Goal: Information Seeking & Learning: Learn about a topic

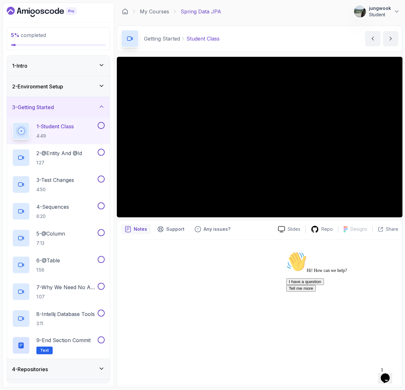
scroll to position [22, 0]
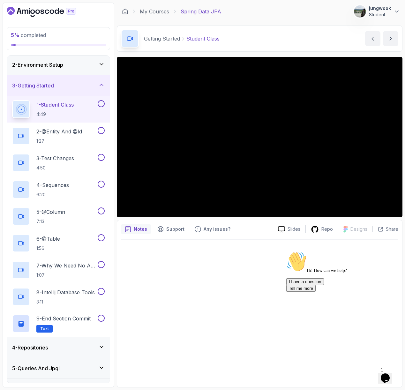
click at [41, 60] on div "2 - Environment Setup" at bounding box center [58, 65] width 103 height 20
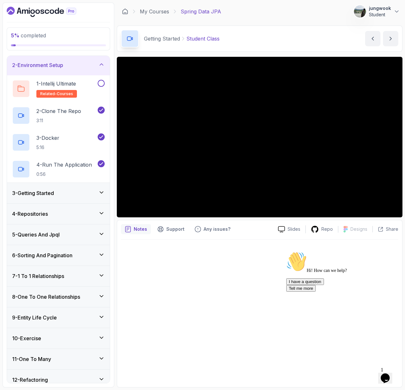
click at [67, 183] on div "3 - Getting Started" at bounding box center [58, 193] width 103 height 20
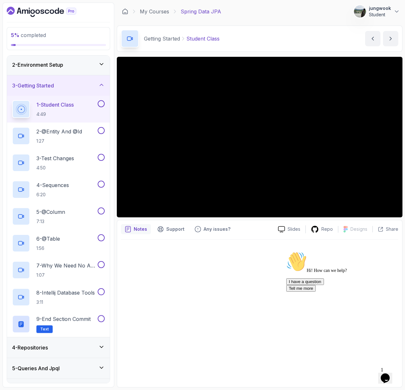
click at [74, 113] on p "4:49" at bounding box center [54, 114] width 37 height 6
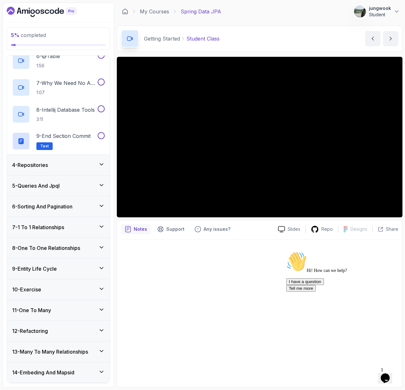
click at [99, 163] on icon at bounding box center [101, 164] width 6 height 6
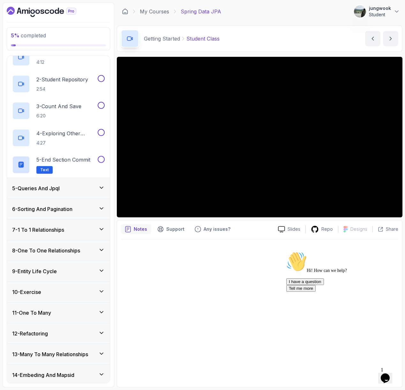
scroll to position [0, 0]
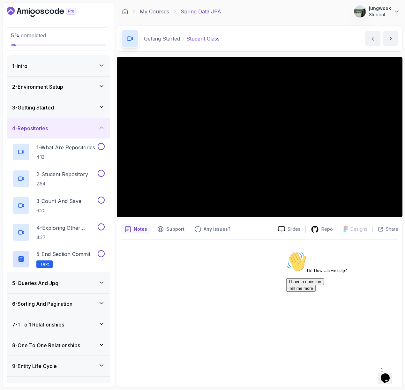
click at [102, 109] on icon at bounding box center [101, 107] width 6 height 6
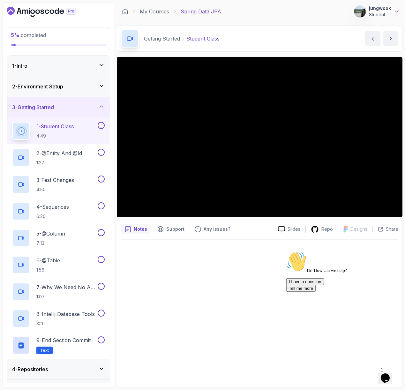
click at [215, 271] on div at bounding box center [259, 312] width 277 height 144
click at [236, 265] on div at bounding box center [259, 312] width 277 height 144
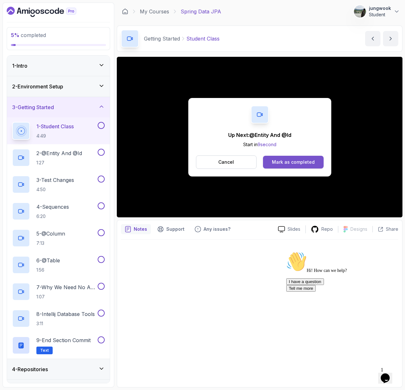
click at [286, 165] on div "Mark as completed" at bounding box center [293, 162] width 43 height 6
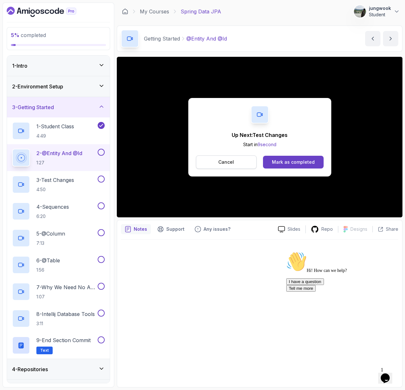
click at [221, 168] on button "Cancel" at bounding box center [226, 161] width 61 height 13
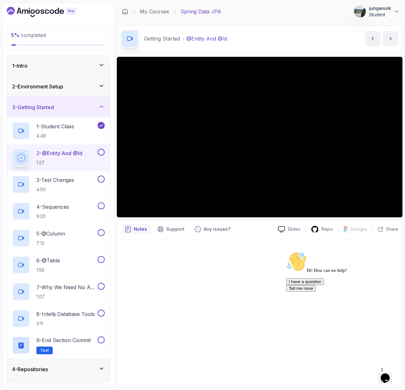
click at [207, 219] on div "Slides Repo Designs Design not available Share Notes Support Any issues? Slides…" at bounding box center [260, 222] width 286 height 331
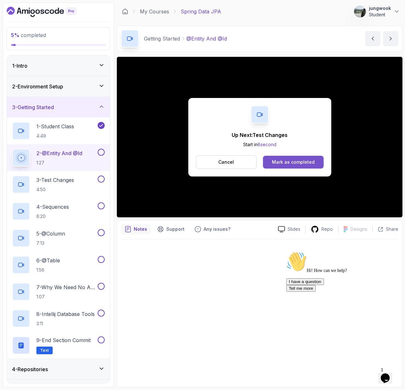
click at [290, 164] on div "Mark as completed" at bounding box center [293, 162] width 43 height 6
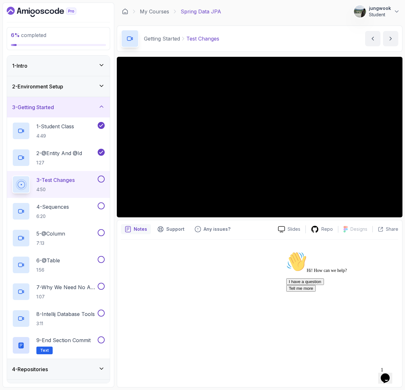
click at [207, 256] on div at bounding box center [259, 312] width 277 height 144
click at [28, 61] on div "1 - Intro" at bounding box center [58, 66] width 103 height 20
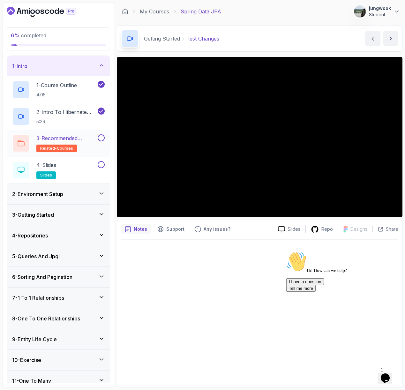
click at [53, 141] on p "3 - Recommended Courses" at bounding box center [66, 138] width 60 height 8
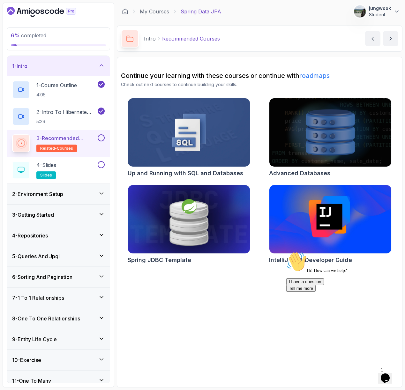
click at [235, 219] on img at bounding box center [189, 220] width 128 height 72
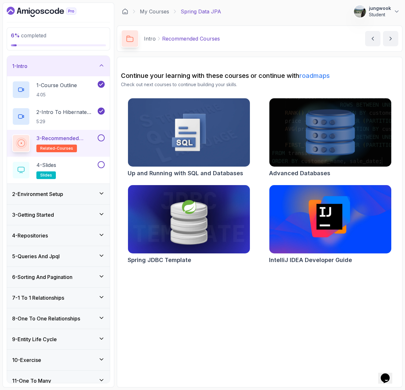
click at [60, 196] on h3 "2 - Environment Setup" at bounding box center [37, 194] width 51 height 8
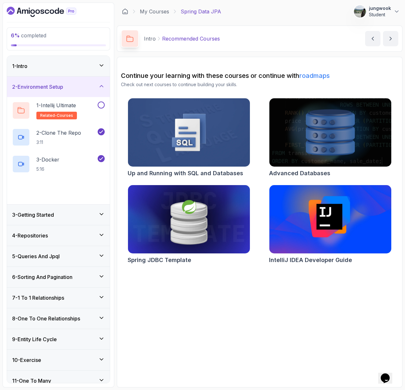
click at [58, 207] on div "3 - Getting Started" at bounding box center [58, 215] width 103 height 20
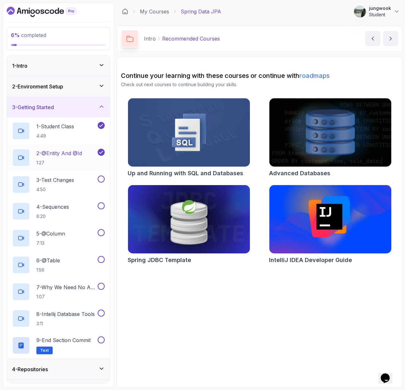
click at [76, 151] on p "2 - @Entity And @Id" at bounding box center [59, 153] width 46 height 8
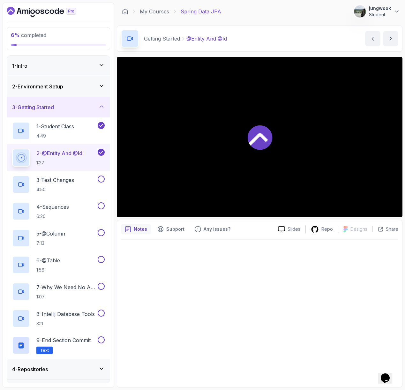
click at [269, 163] on div at bounding box center [260, 137] width 286 height 161
click at [59, 183] on p "3 - Test Changes" at bounding box center [55, 180] width 38 height 8
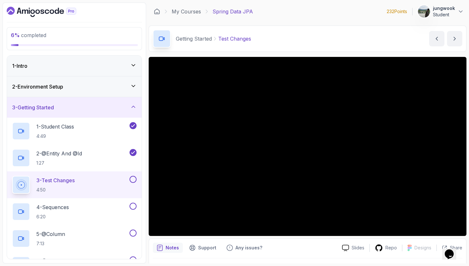
scroll to position [17, 0]
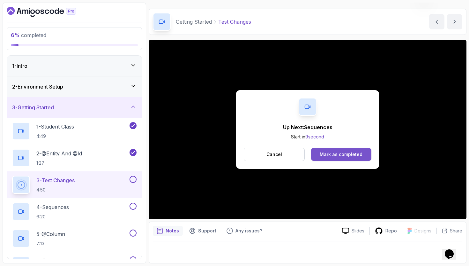
click at [343, 156] on div "Mark as completed" at bounding box center [341, 154] width 43 height 6
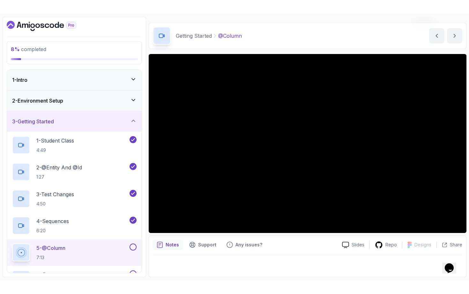
scroll to position [132, 0]
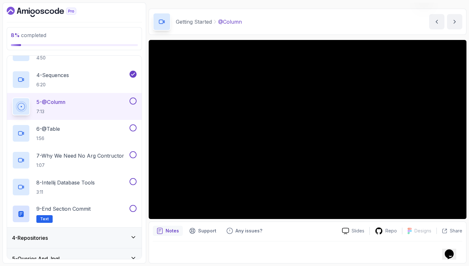
click at [307, 236] on div "Notes Support Any issues? Slides Repo Designs Design not available Share" at bounding box center [308, 242] width 318 height 42
click at [309, 260] on div "Notes Support Any issues? Slides Repo Designs Design not available Share" at bounding box center [308, 242] width 318 height 42
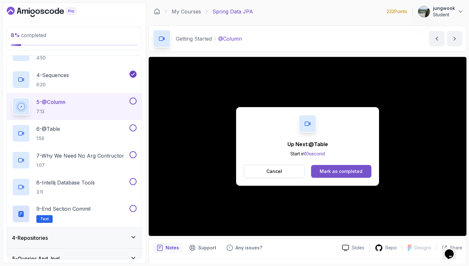
click at [322, 169] on div "Mark as completed" at bounding box center [341, 171] width 43 height 6
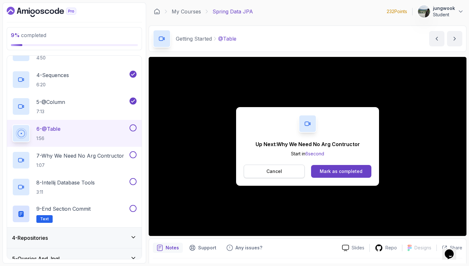
click at [294, 170] on button "Cancel" at bounding box center [274, 170] width 61 height 13
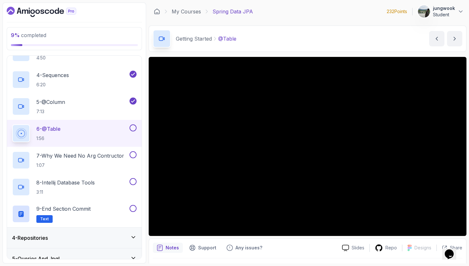
click at [131, 129] on button at bounding box center [133, 127] width 7 height 7
click at [104, 156] on p "7 - Why We Need No Arg Contructor" at bounding box center [80, 156] width 88 height 8
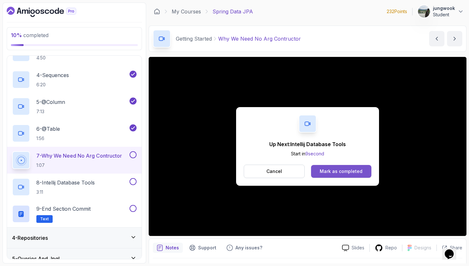
click at [351, 167] on button "Mark as completed" at bounding box center [341, 171] width 60 height 13
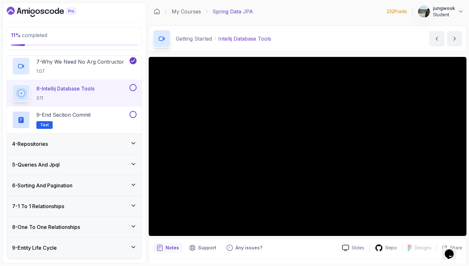
scroll to position [221, 0]
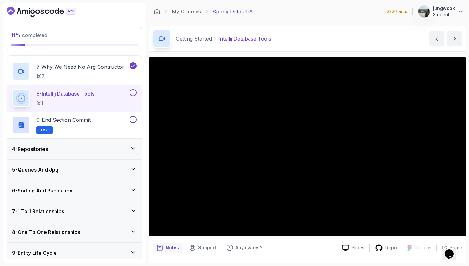
click at [321, 244] on div "Notes Support Any issues?" at bounding box center [245, 247] width 184 height 10
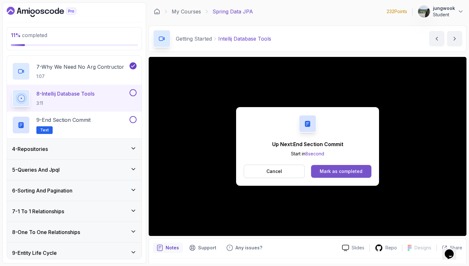
click at [322, 170] on div "Mark as completed" at bounding box center [341, 171] width 43 height 6
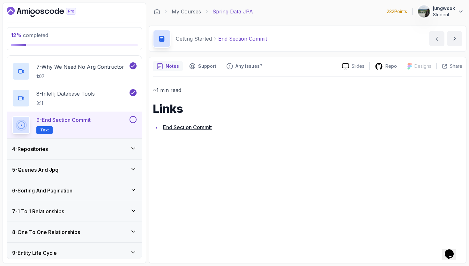
click at [166, 125] on link "End Section Commit" at bounding box center [187, 127] width 49 height 6
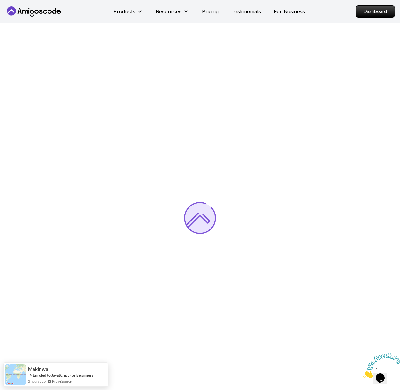
click at [394, 368] on img at bounding box center [383, 365] width 40 height 25
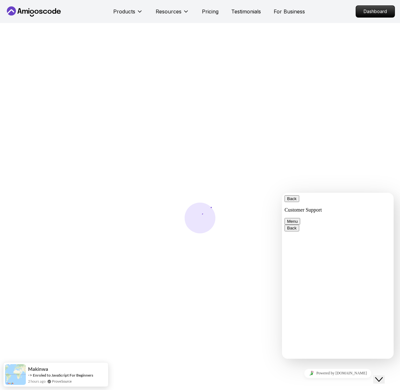
click at [379, 376] on icon "Close Chat This icon closes the chat window." at bounding box center [379, 380] width 8 height 8
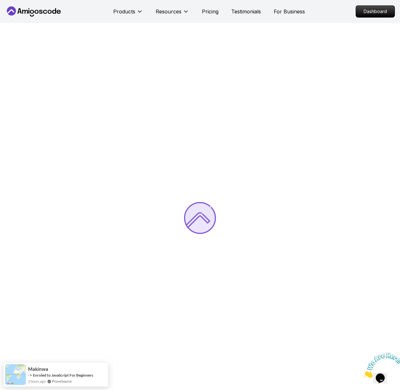
click at [363, 374] on icon "Close" at bounding box center [363, 376] width 0 height 5
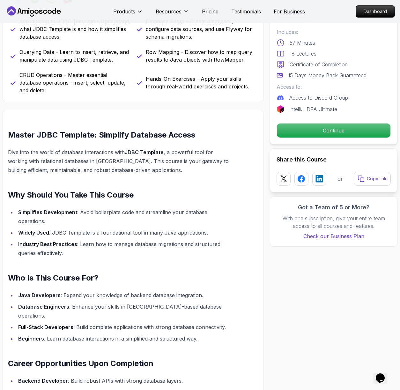
scroll to position [146, 0]
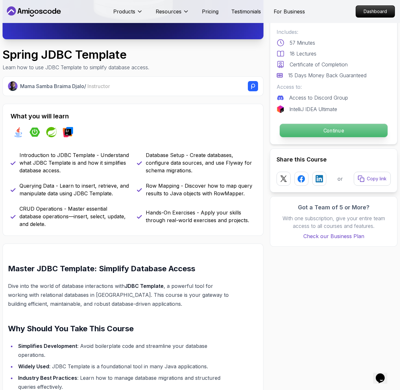
click at [367, 132] on p "Continue" at bounding box center [334, 130] width 108 height 13
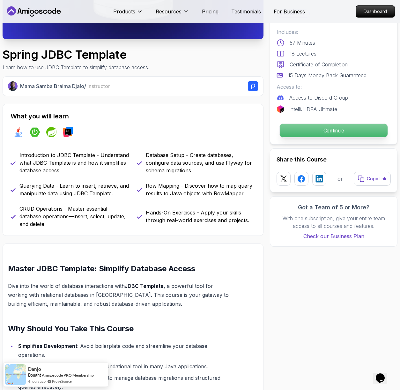
click at [305, 138] on div "Continue" at bounding box center [334, 130] width 114 height 15
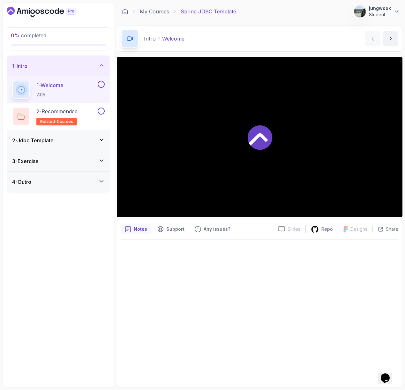
click at [75, 139] on div "2 - Jdbc Template" at bounding box center [58, 141] width 93 height 8
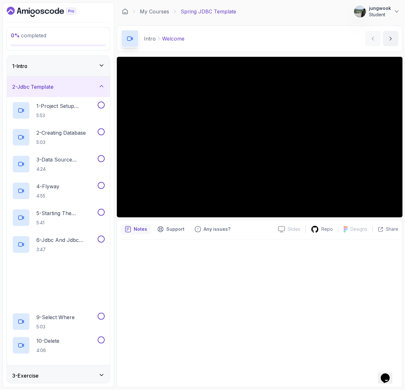
click at [91, 67] on div "1 - Intro" at bounding box center [58, 66] width 93 height 8
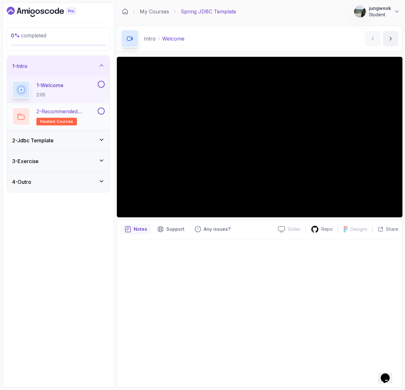
click at [67, 110] on p "2 - Recommended Courses" at bounding box center [66, 112] width 60 height 8
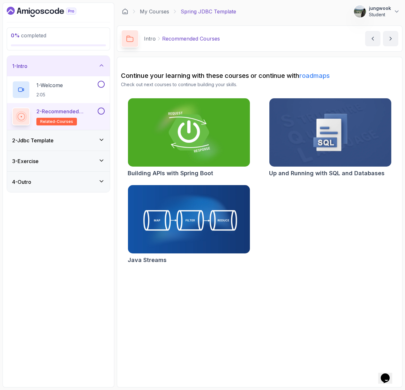
click at [66, 111] on p "2 - Recommended Courses" at bounding box center [66, 112] width 60 height 8
click at [63, 91] on h2 "1 - Welcome 2:05" at bounding box center [49, 89] width 26 height 17
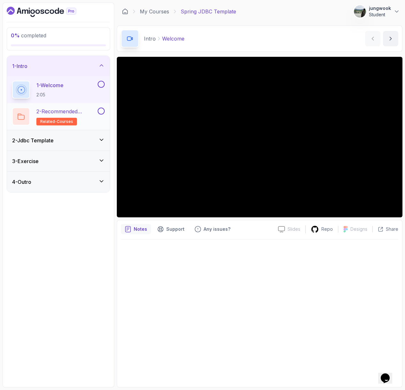
click at [46, 113] on p "2 - Recommended Courses" at bounding box center [66, 112] width 60 height 8
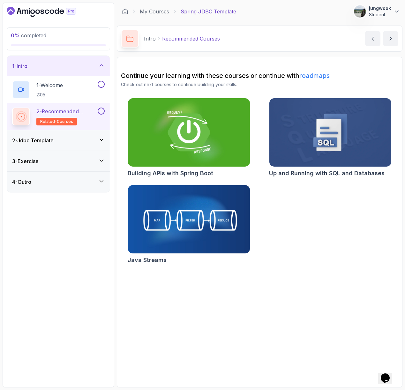
click at [172, 143] on img at bounding box center [189, 133] width 128 height 72
click at [64, 134] on div "2 - Jdbc Template" at bounding box center [58, 140] width 103 height 20
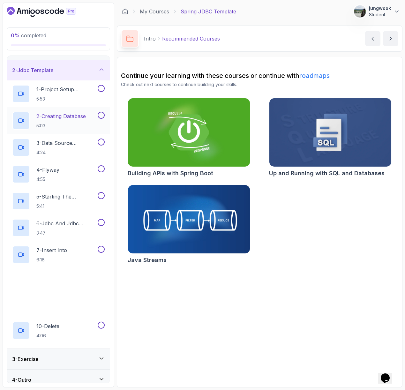
scroll to position [24, 0]
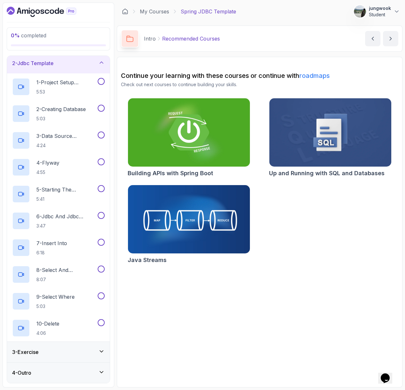
click at [64, 352] on div "3 - Exercise" at bounding box center [58, 352] width 93 height 8
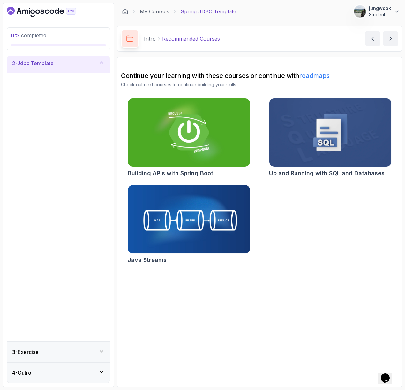
scroll to position [0, 0]
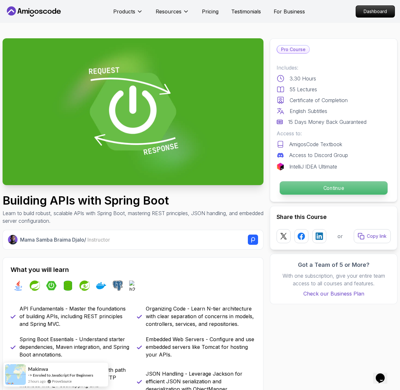
click at [316, 184] on p "Continue" at bounding box center [334, 187] width 108 height 13
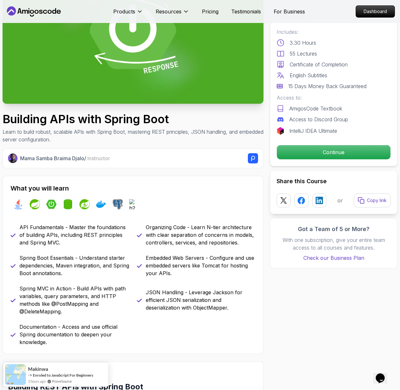
scroll to position [97, 0]
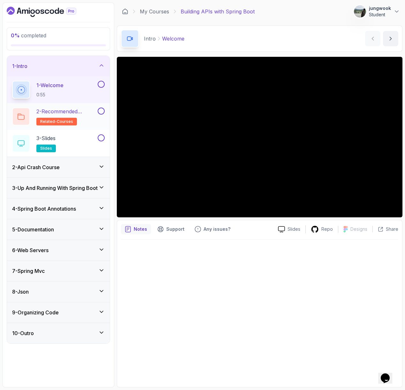
click at [94, 111] on p "2 - Recommended Courses" at bounding box center [66, 112] width 60 height 8
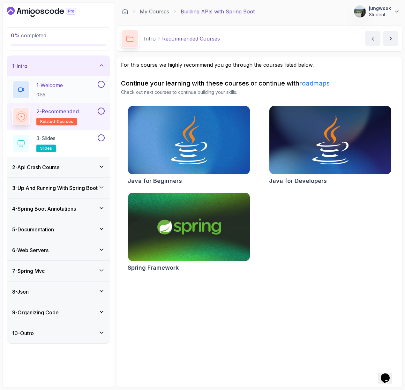
click at [76, 87] on div "1 - Welcome 0:55" at bounding box center [54, 90] width 84 height 18
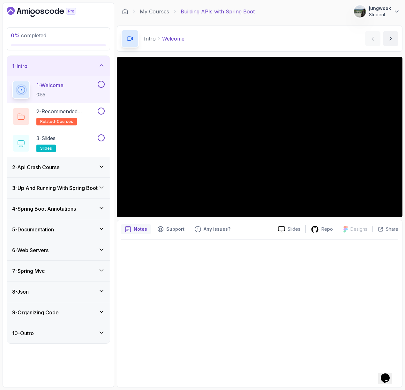
click at [89, 254] on div "6 - Web Servers" at bounding box center [58, 250] width 93 height 8
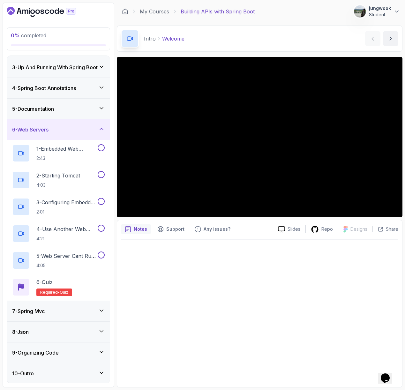
scroll to position [41, 0]
click at [55, 340] on div "8 - Json" at bounding box center [58, 331] width 103 height 20
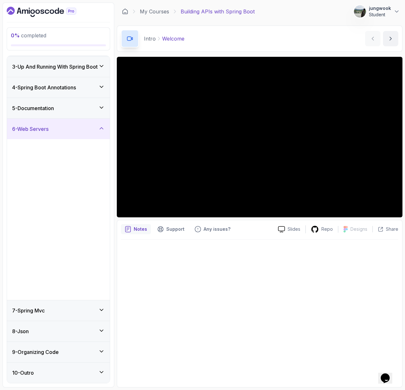
scroll to position [0, 0]
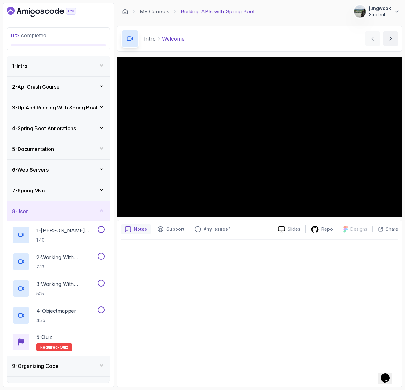
click at [88, 190] on div "7 - Spring Mvc" at bounding box center [58, 191] width 93 height 8
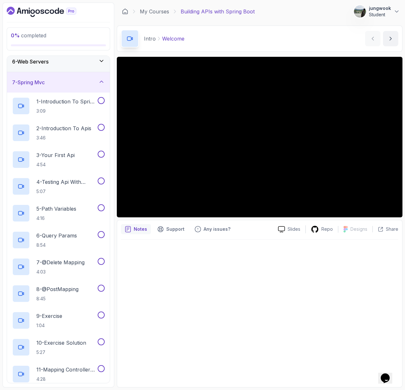
scroll to position [309, 0]
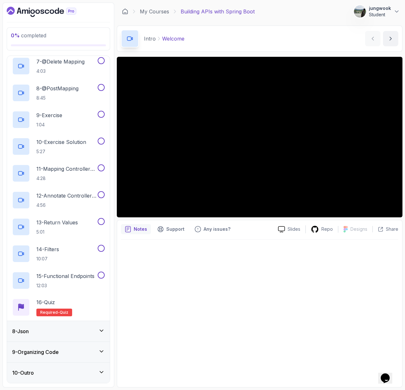
click at [57, 327] on div "8 - Json" at bounding box center [58, 331] width 103 height 20
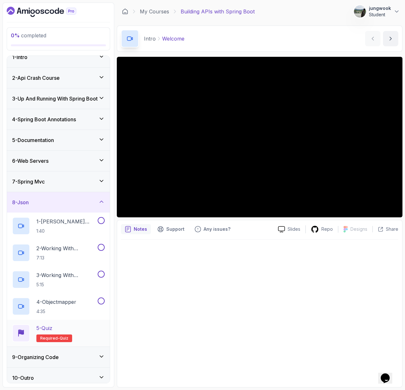
scroll to position [0, 0]
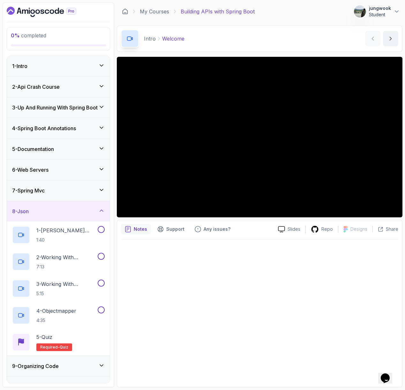
click at [85, 171] on div "6 - Web Servers" at bounding box center [58, 170] width 93 height 8
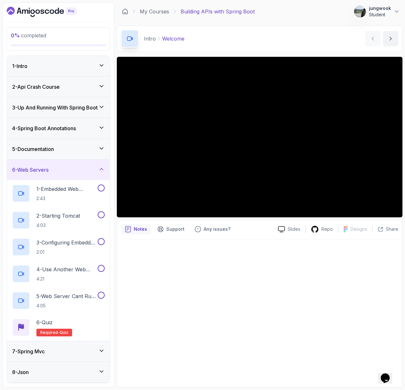
click at [87, 145] on div "5 - Documentation" at bounding box center [58, 149] width 93 height 8
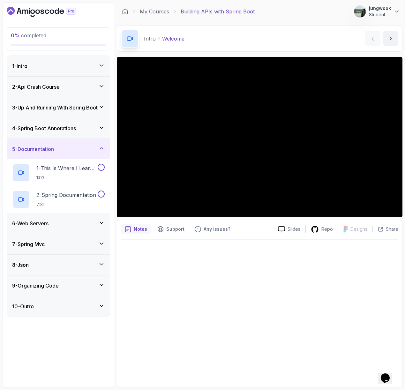
click at [91, 124] on div "4 - Spring Boot Annotations" at bounding box center [58, 128] width 103 height 20
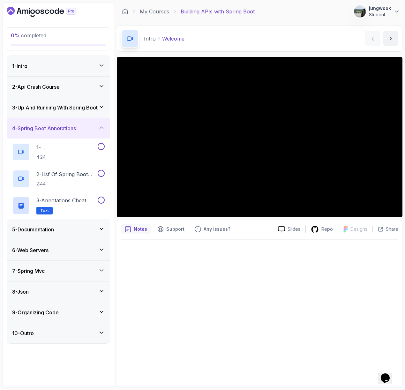
click at [92, 107] on h3 "3 - Up And Running With Spring Boot" at bounding box center [55, 108] width 86 height 8
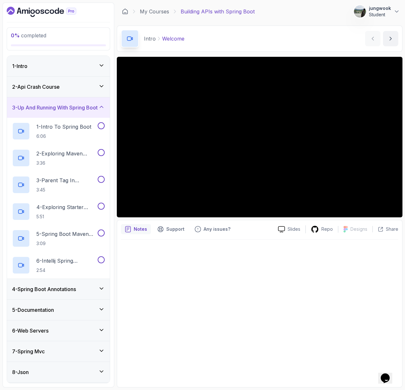
click at [95, 85] on div "2 - Api Crash Course" at bounding box center [58, 87] width 93 height 8
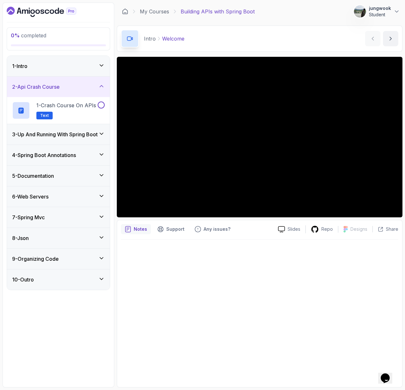
click at [96, 68] on div "1 - Intro" at bounding box center [58, 66] width 93 height 8
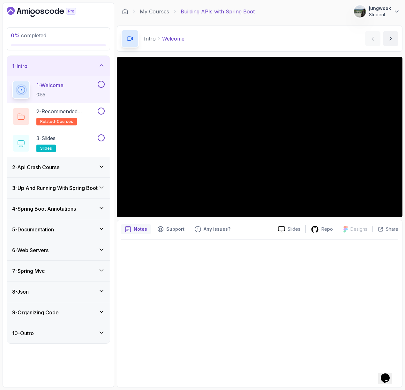
click at [68, 162] on div "2 - Api Crash Course" at bounding box center [58, 167] width 103 height 20
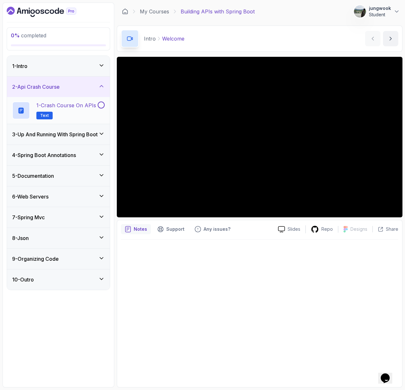
click at [68, 108] on p "1 - Crash Course on APIs" at bounding box center [66, 106] width 60 height 8
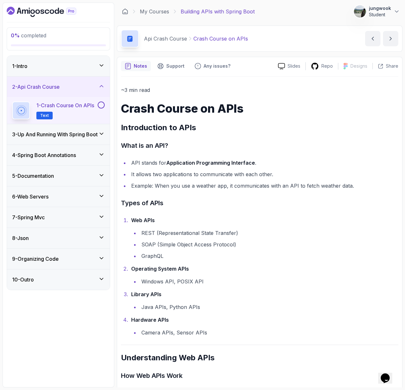
click at [63, 121] on div "1 - Crash Course on APIs Text" at bounding box center [58, 110] width 103 height 27
click at [57, 133] on h3 "3 - Up And Running With Spring Boot" at bounding box center [55, 135] width 86 height 8
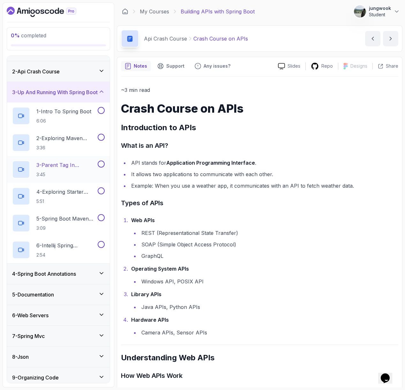
scroll to position [41, 0]
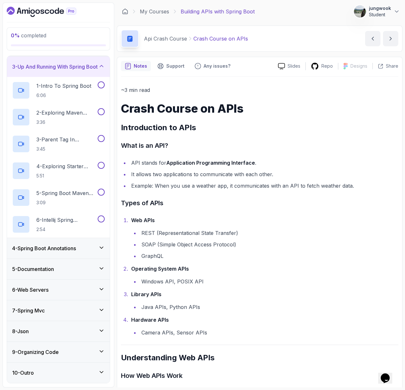
click at [75, 251] on h3 "4 - Spring Boot Annotations" at bounding box center [44, 249] width 64 height 8
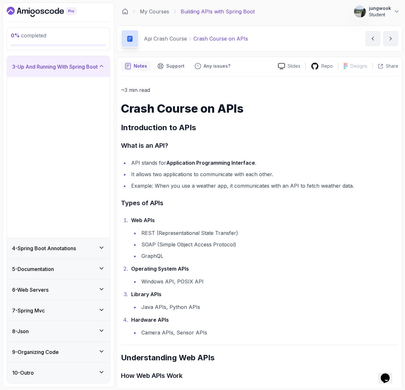
scroll to position [0, 0]
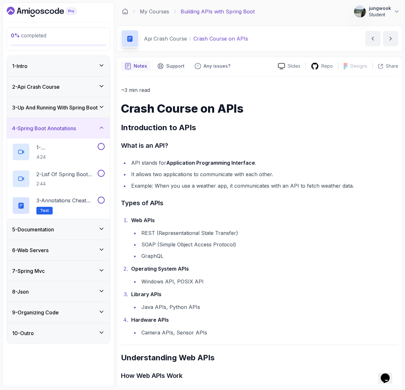
click at [85, 228] on div "5 - Documentation" at bounding box center [58, 230] width 93 height 8
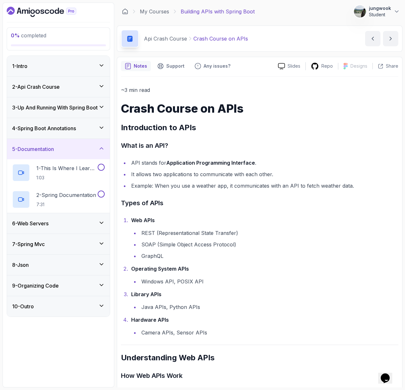
click at [86, 226] on div "6 - Web Servers" at bounding box center [58, 224] width 93 height 8
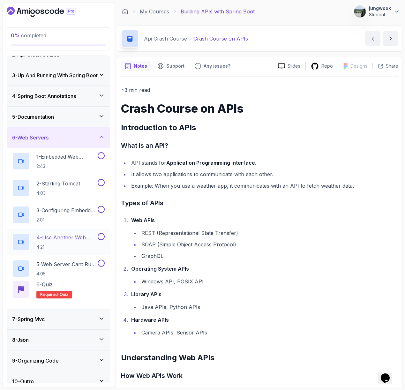
scroll to position [41, 0]
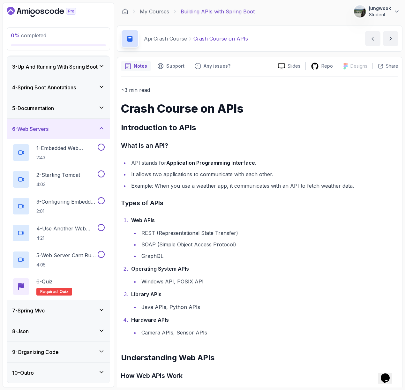
click at [52, 311] on div "7 - Spring Mvc" at bounding box center [58, 311] width 93 height 8
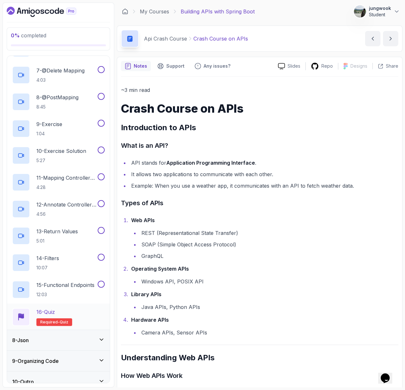
scroll to position [309, 0]
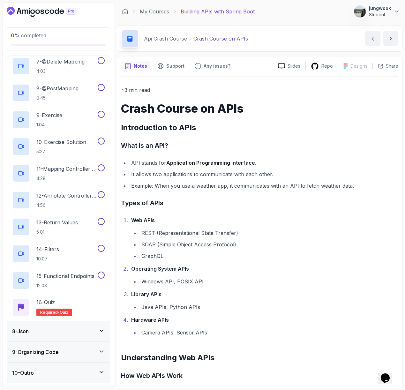
click at [61, 337] on div "8 - Json" at bounding box center [58, 331] width 103 height 20
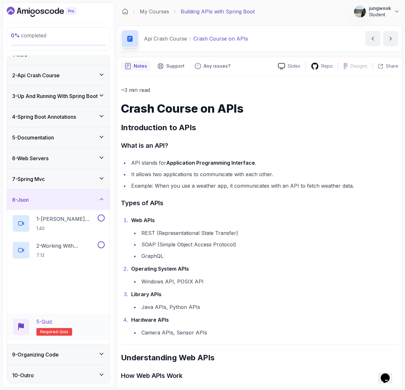
scroll to position [14, 0]
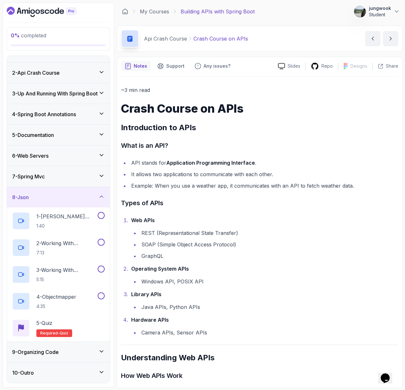
click at [57, 348] on h3 "9 - Organizing Code" at bounding box center [35, 352] width 47 height 8
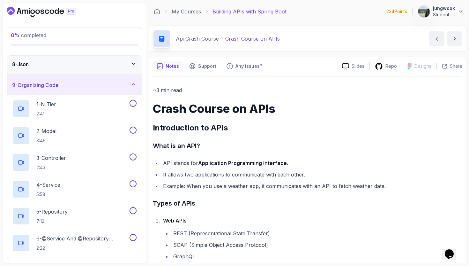
scroll to position [147, 0]
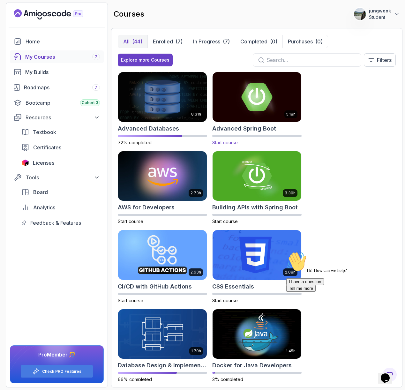
click at [242, 113] on img at bounding box center [256, 97] width 93 height 52
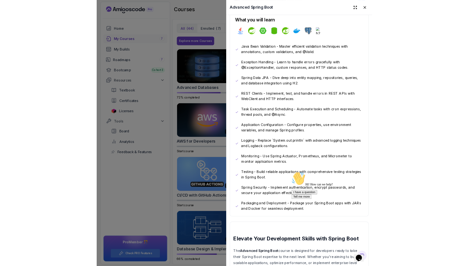
scroll to position [361, 0]
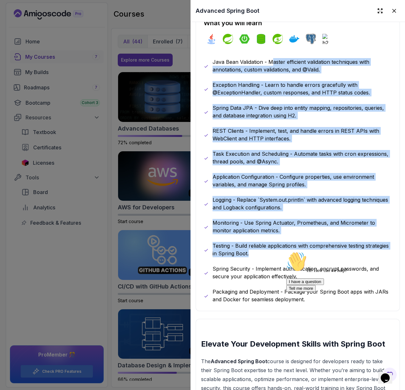
drag, startPoint x: 266, startPoint y: 79, endPoint x: 276, endPoint y: 250, distance: 171.7
click at [276, 250] on div "Java Bean Validation - Master efficient validation techniques with annotations,…" at bounding box center [298, 180] width 188 height 245
click at [276, 249] on p "Testing - Build reliable applications with comprehensive testing strategies in …" at bounding box center [302, 249] width 179 height 15
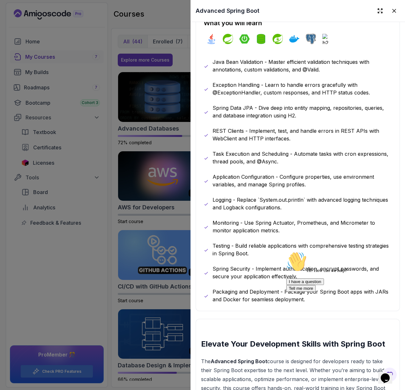
click at [120, 215] on div at bounding box center [202, 195] width 405 height 390
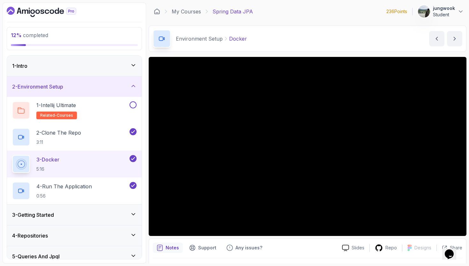
click at [64, 219] on div "3 - Getting Started" at bounding box center [74, 214] width 135 height 20
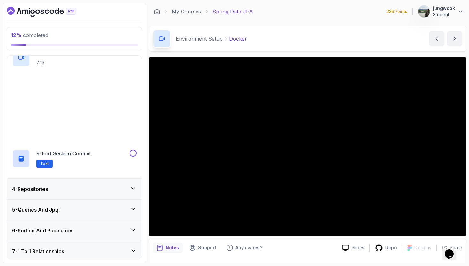
scroll to position [221, 0]
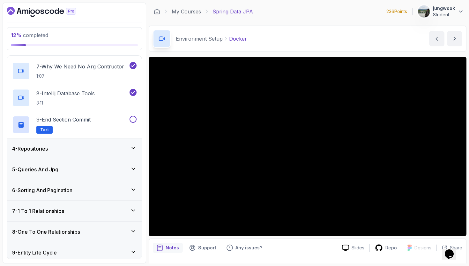
click at [119, 144] on div "4 - Repositories" at bounding box center [74, 148] width 135 height 20
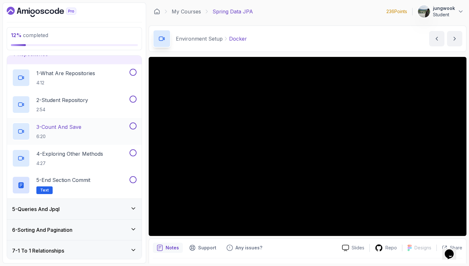
scroll to position [22, 0]
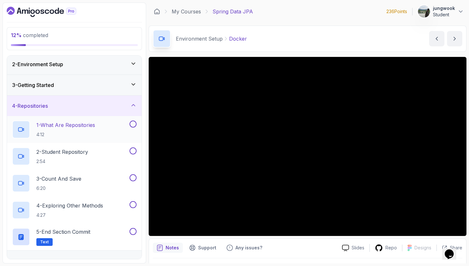
click at [93, 135] on p "4:12" at bounding box center [65, 134] width 59 height 6
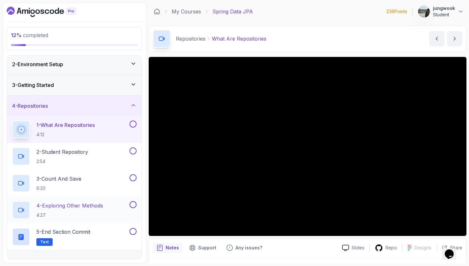
click at [73, 207] on p "4 - Exploring Other Methods" at bounding box center [69, 205] width 67 height 8
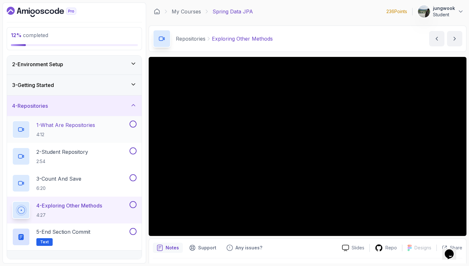
click at [86, 130] on h2 "1 - What Are Repositories 4:12" at bounding box center [65, 129] width 59 height 17
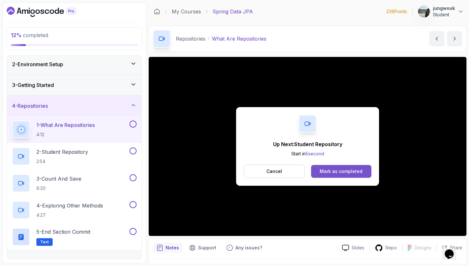
click at [316, 166] on button "Mark as completed" at bounding box center [341, 171] width 60 height 13
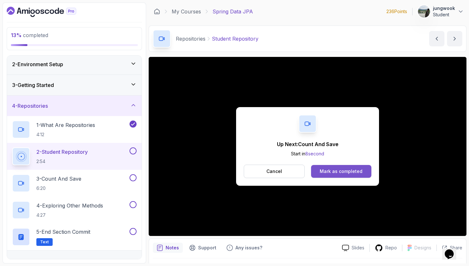
click at [336, 175] on button "Mark as completed" at bounding box center [341, 171] width 60 height 13
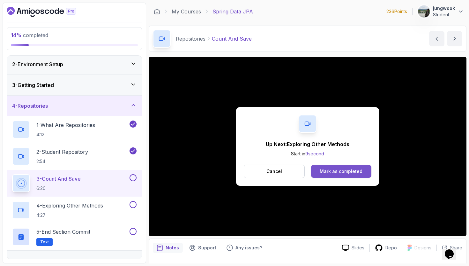
click at [312, 167] on button "Mark as completed" at bounding box center [341, 171] width 60 height 13
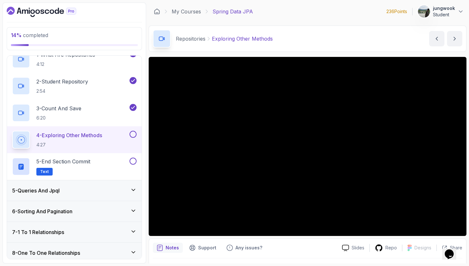
scroll to position [139, 0]
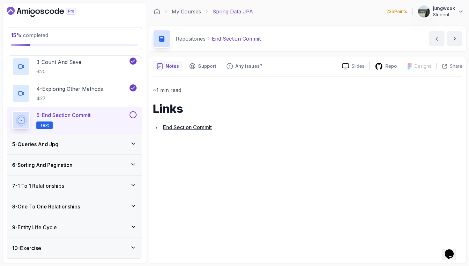
click at [134, 114] on button at bounding box center [133, 114] width 7 height 7
click at [116, 148] on div "5 - Queries And Jpql" at bounding box center [74, 144] width 135 height 20
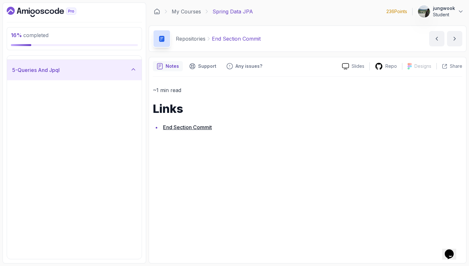
scroll to position [93, 0]
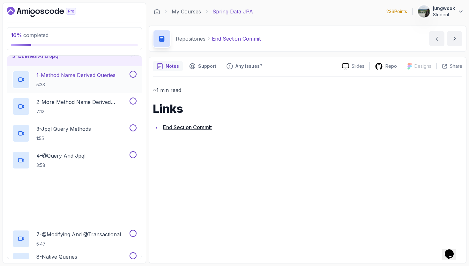
click at [129, 72] on div at bounding box center [132, 74] width 8 height 7
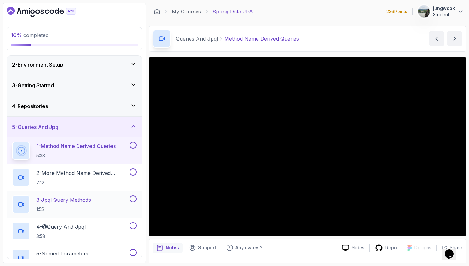
scroll to position [58, 0]
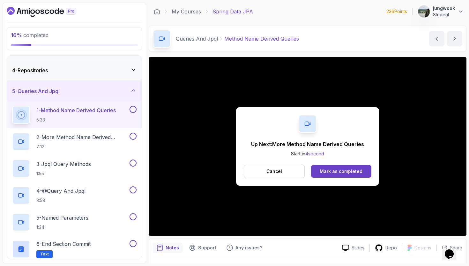
click at [374, 171] on div "Up Next: More Method Name Derived Queries Start in 4 second Cancel Mark as comp…" at bounding box center [307, 146] width 143 height 79
click at [348, 170] on div "Mark as completed" at bounding box center [341, 171] width 43 height 6
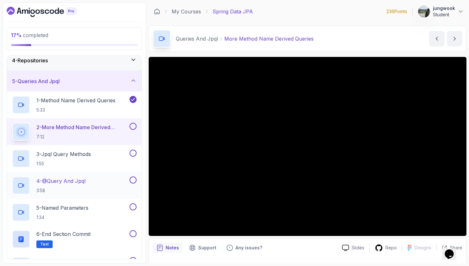
scroll to position [117, 0]
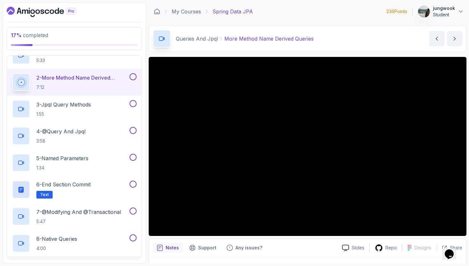
click at [299, 236] on div "Slides Repo Designs Design not available Share Notes Support Any issues? Slides…" at bounding box center [308, 168] width 318 height 223
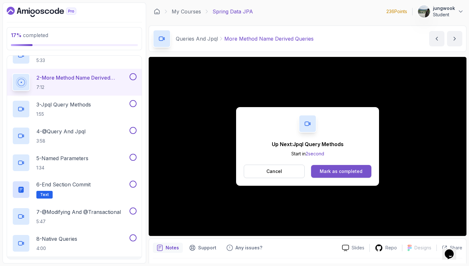
click at [354, 173] on div "Mark as completed" at bounding box center [341, 171] width 43 height 6
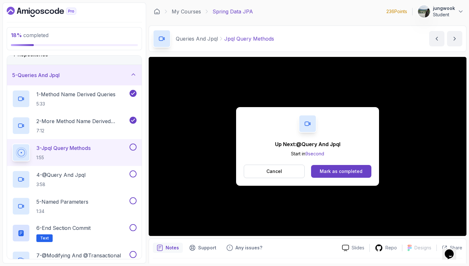
click at [348, 183] on div "Up Next: @Query And Jpql Start in 9 second Cancel Mark as completed" at bounding box center [307, 146] width 143 height 79
click at [352, 174] on button "Mark as completed" at bounding box center [341, 171] width 60 height 13
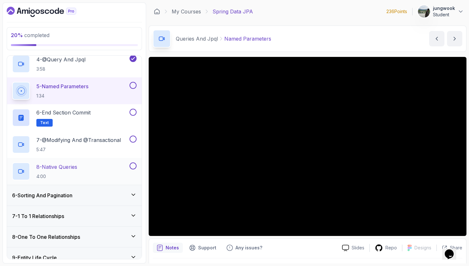
scroll to position [189, 0]
click at [130, 88] on button "5 - Named Parameters 1:34" at bounding box center [74, 90] width 125 height 18
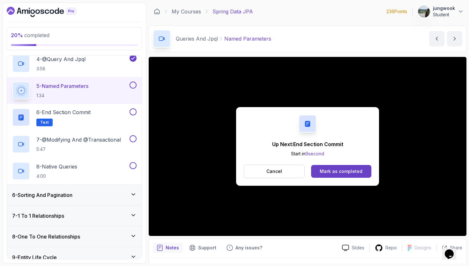
click at [132, 86] on button at bounding box center [133, 84] width 7 height 7
click at [350, 168] on div "Mark as completed" at bounding box center [341, 171] width 43 height 6
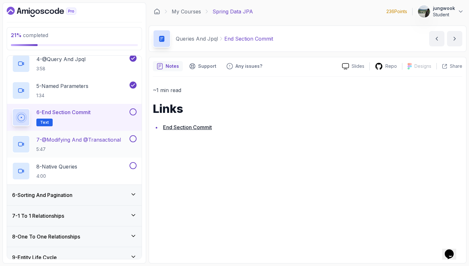
click at [136, 142] on button "7 - @Modifying And @Transactional 5:47" at bounding box center [74, 144] width 125 height 18
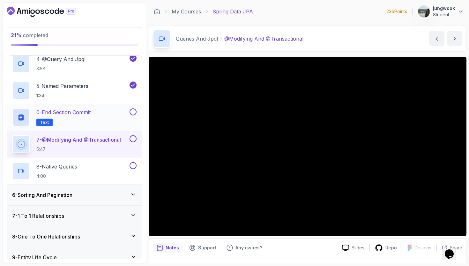
click at [132, 110] on button at bounding box center [133, 111] width 7 height 7
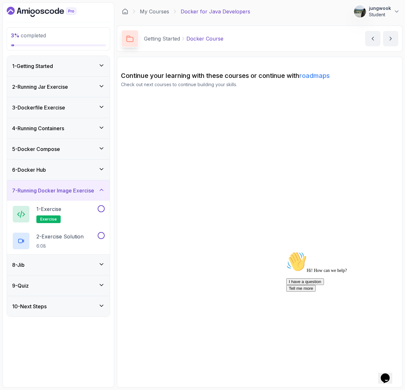
click at [42, 268] on div "8 - Jib" at bounding box center [58, 265] width 93 height 8
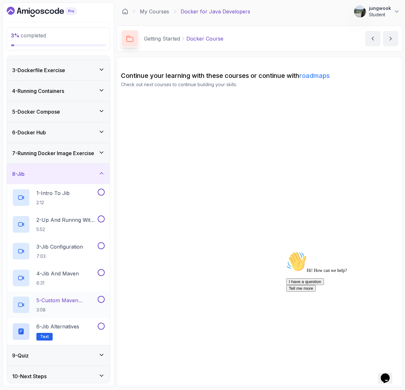
scroll to position [41, 0]
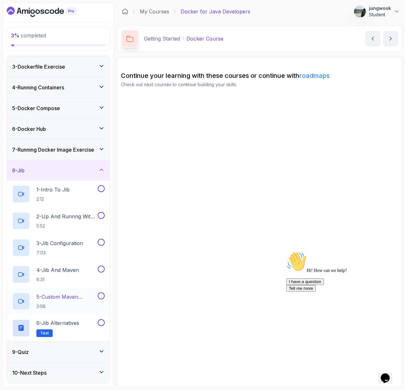
drag, startPoint x: 34, startPoint y: 344, endPoint x: 33, endPoint y: 348, distance: 4.6
click at [34, 344] on div "9 - Quiz" at bounding box center [58, 352] width 103 height 20
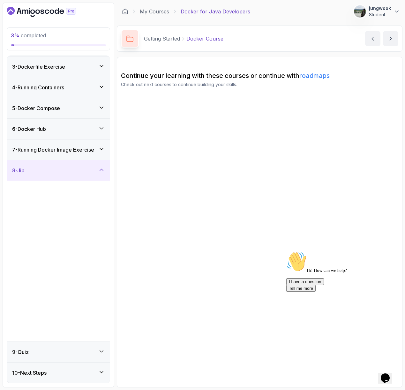
scroll to position [0, 0]
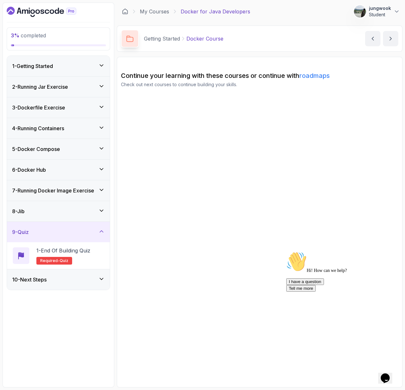
click at [42, 275] on div "10 - Next Steps" at bounding box center [58, 279] width 103 height 20
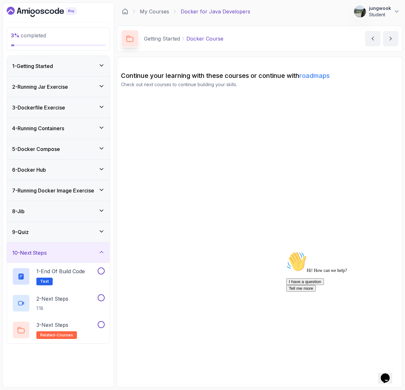
click at [79, 174] on div "6 - Docker Hub" at bounding box center [58, 170] width 103 height 20
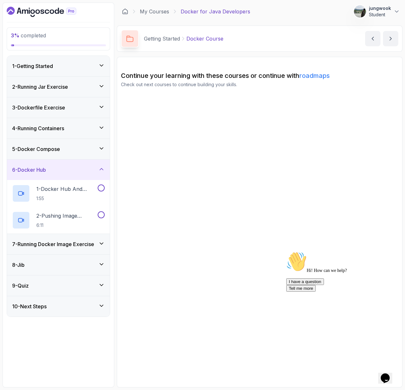
click at [80, 149] on div "5 - Docker Compose" at bounding box center [58, 149] width 93 height 8
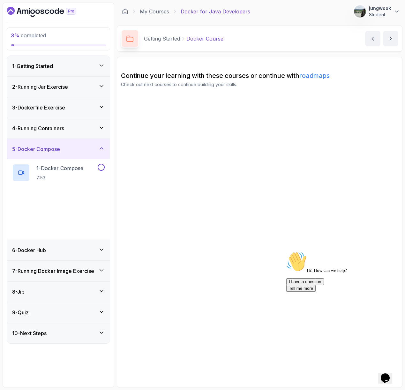
click at [81, 125] on div "4 - Running Containers" at bounding box center [58, 129] width 93 height 8
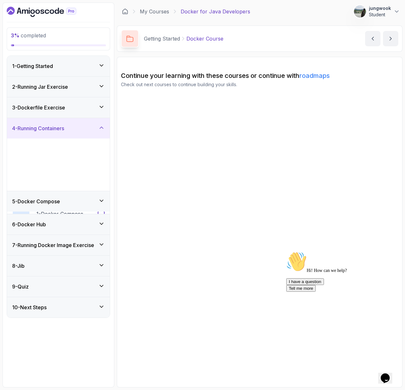
click at [78, 102] on div "3 - Dockerfile Exercise" at bounding box center [58, 107] width 103 height 20
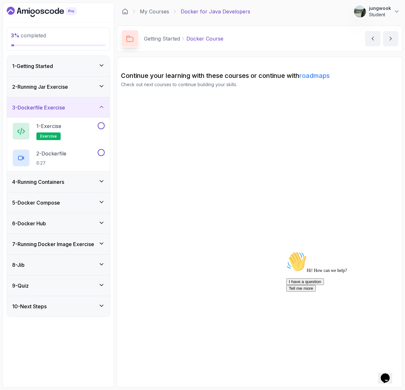
click at [72, 85] on div "2 - Running Jar Exercise" at bounding box center [58, 87] width 93 height 8
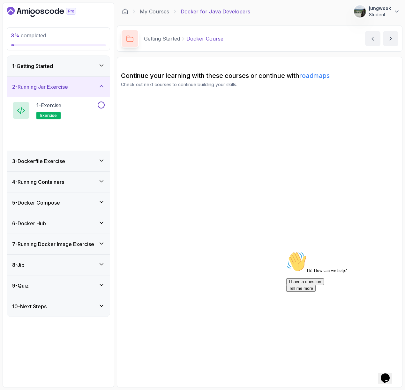
click at [75, 64] on div "1 - Getting Started" at bounding box center [58, 66] width 93 height 8
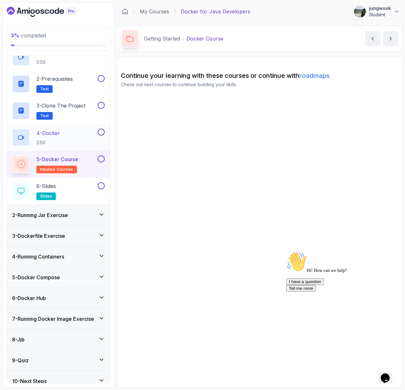
scroll to position [41, 0]
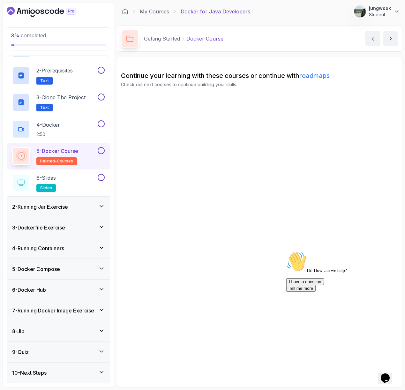
click at [70, 202] on div "2 - Running Jar Exercise" at bounding box center [58, 207] width 103 height 20
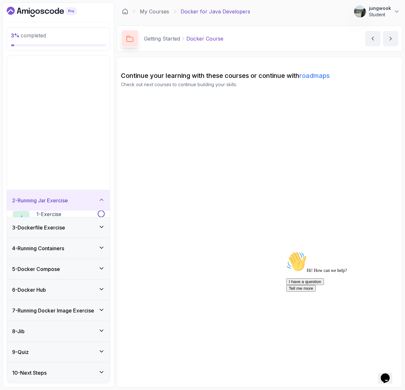
scroll to position [0, 0]
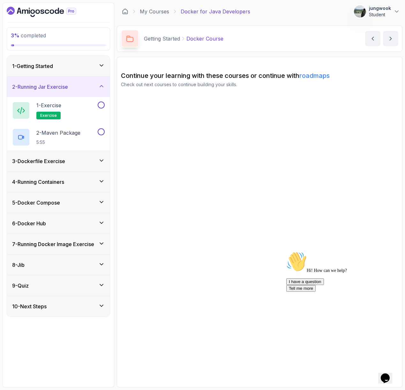
click at [78, 68] on div "1 - Getting Started" at bounding box center [58, 66] width 93 height 8
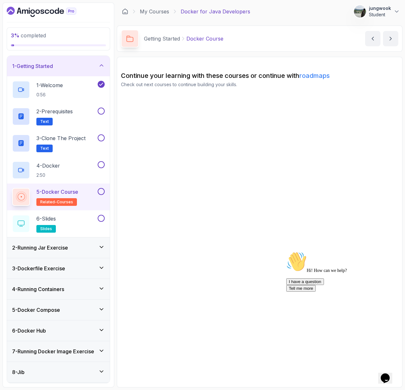
click at [69, 195] on p "5 - Docker Course" at bounding box center [57, 192] width 42 height 8
click at [54, 254] on div "2 - Running Jar Exercise" at bounding box center [58, 248] width 103 height 20
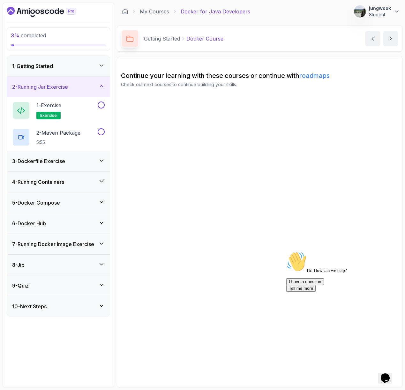
click at [323, 73] on link "roadmaps" at bounding box center [314, 76] width 30 height 8
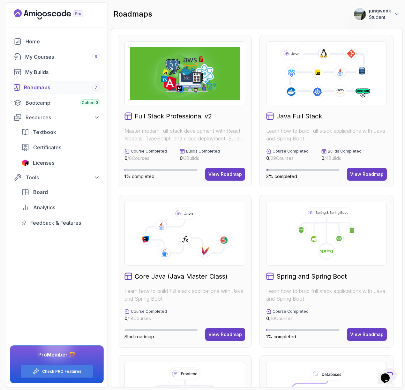
click at [311, 94] on icon at bounding box center [326, 73] width 99 height 55
click at [301, 107] on div "Java Full Stack Learn how to build full stack applications with Java and Spring…" at bounding box center [327, 111] width 134 height 153
click at [297, 116] on h2 "Java Full Stack" at bounding box center [299, 116] width 46 height 9
click at [294, 124] on div "Java Full Stack Learn how to build full stack applications with Java and Spring…" at bounding box center [327, 111] width 134 height 153
click at [321, 282] on div "Spring and Spring Boot Learn how to build full stack applications with Java and…" at bounding box center [327, 271] width 134 height 153
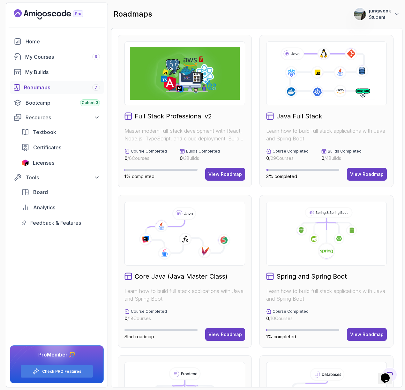
click at [324, 268] on div "Spring and Spring Boot Learn how to build full stack applications with Java and…" at bounding box center [327, 271] width 134 height 153
click at [330, 245] on icon at bounding box center [327, 251] width 18 height 18
click at [347, 329] on div "1% completed View Roadmap" at bounding box center [326, 334] width 121 height 13
click at [349, 334] on button "View Roadmap" at bounding box center [367, 334] width 40 height 13
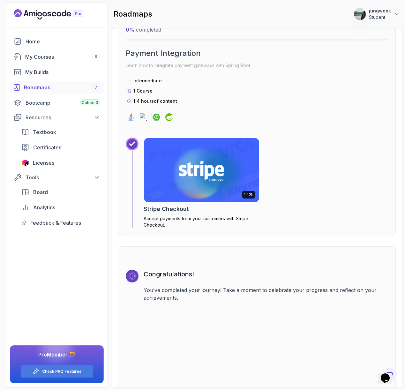
scroll to position [1925, 0]
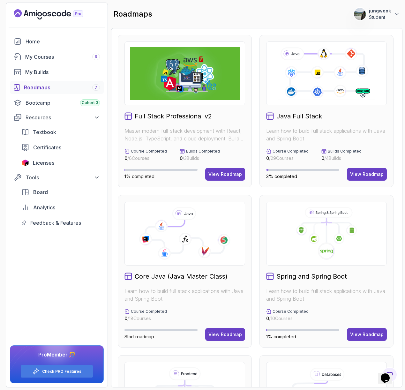
click at [330, 117] on div "Java Full Stack" at bounding box center [326, 116] width 121 height 9
click at [331, 81] on icon at bounding box center [326, 73] width 99 height 55
click at [310, 116] on h2 "Java Full Stack" at bounding box center [299, 116] width 46 height 9
click at [301, 131] on p "Learn how to build full stack applications with Java and Spring Boot" at bounding box center [326, 134] width 121 height 15
click at [360, 175] on div "View Roadmap" at bounding box center [367, 174] width 34 height 6
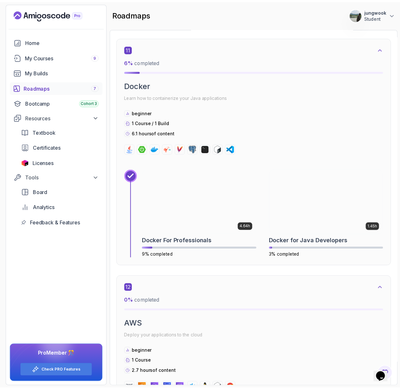
scroll to position [3238, 0]
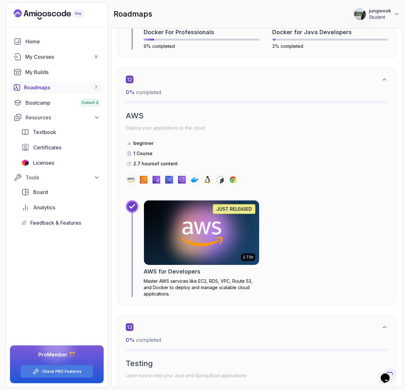
click at [221, 248] on img at bounding box center [201, 233] width 121 height 68
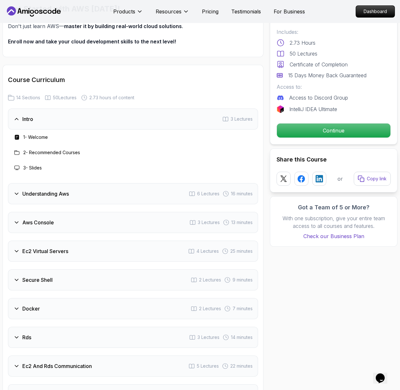
scroll to position [756, 0]
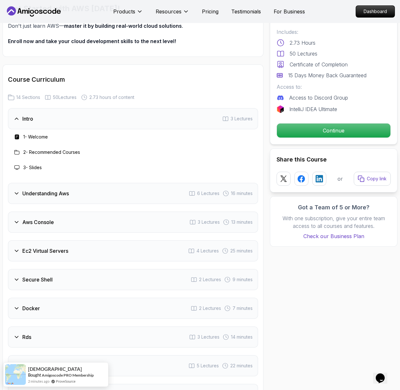
click at [207, 187] on div "Understanding Aws 6 Lectures 16 minutes" at bounding box center [133, 193] width 250 height 21
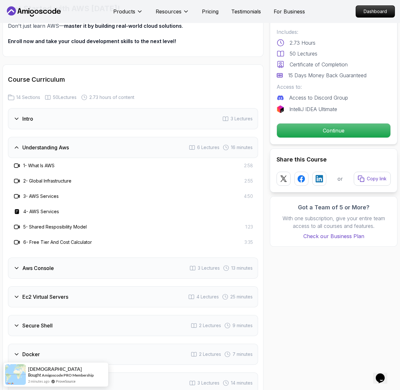
click at [135, 118] on div "Intro 3 Lectures" at bounding box center [133, 118] width 250 height 21
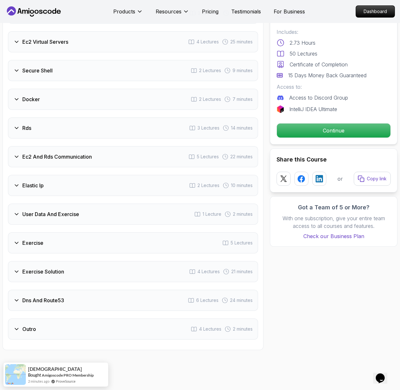
click at [116, 157] on div "Ec2 And Rds Communication 5 Lectures 22 minutes" at bounding box center [133, 156] width 250 height 21
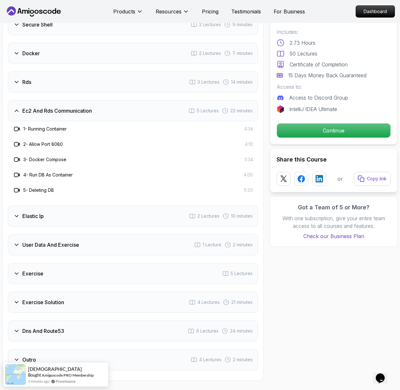
scroll to position [919, 0]
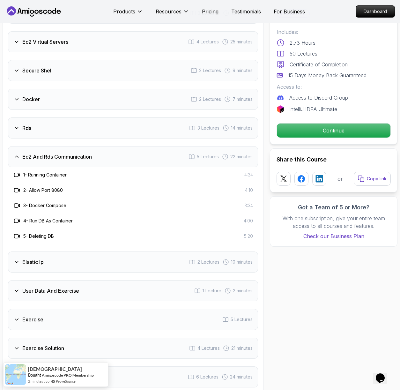
click at [125, 129] on div "Rds 3 Lectures 14 minutes" at bounding box center [133, 127] width 250 height 21
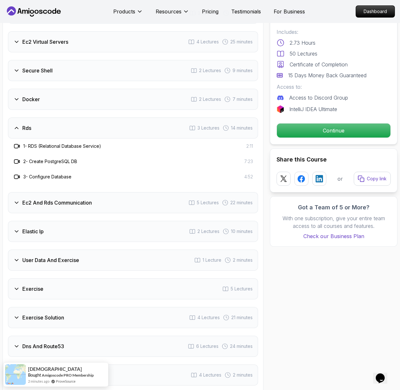
click at [85, 217] on div "Intro 3 Lectures Understanding Aws 6 Lectures 16 minutes Aws Console 3 Lectures…" at bounding box center [133, 165] width 250 height 441
click at [90, 207] on div "Ec2 And Rds Communication 5 Lectures 22 minutes" at bounding box center [133, 202] width 250 height 21
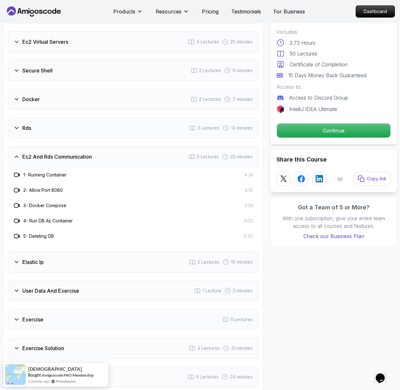
click at [105, 142] on div "Intro 3 Lectures Understanding Aws 6 Lectures 16 minutes Aws Console 3 Lectures…" at bounding box center [133, 180] width 250 height 471
click at [110, 135] on div "Rds 3 Lectures 14 minutes" at bounding box center [133, 127] width 250 height 21
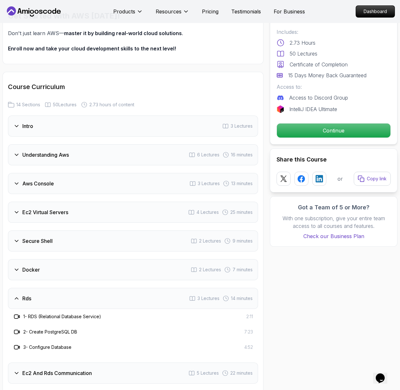
scroll to position [749, 0]
click at [92, 152] on div "Understanding Aws 6 Lectures 16 minutes" at bounding box center [133, 154] width 250 height 21
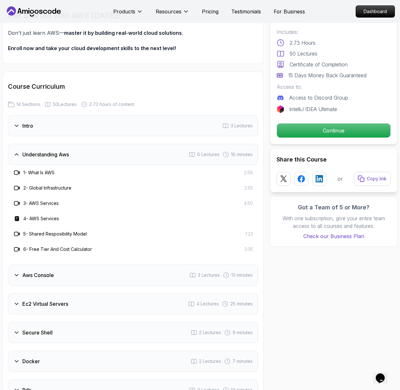
click at [99, 122] on div "Intro 3 Lectures" at bounding box center [133, 125] width 250 height 21
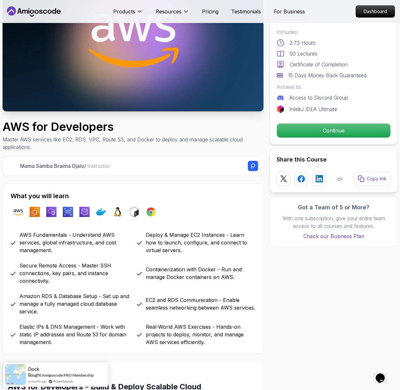
scroll to position [205, 0]
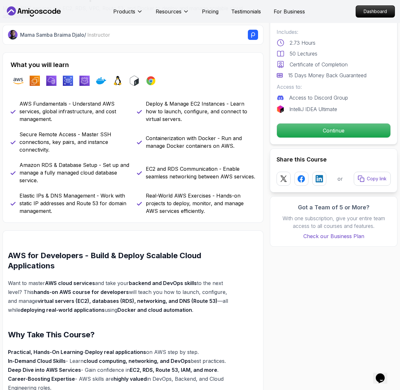
click at [162, 164] on div "EC2 and RDS Communication - Enable seamless networking between AWS services." at bounding box center [196, 172] width 119 height 23
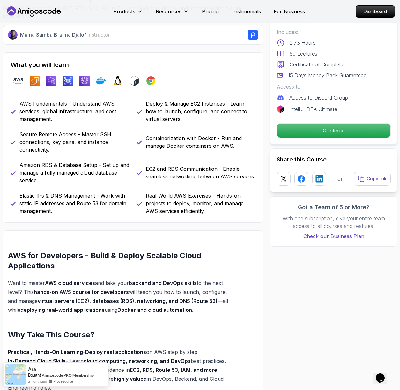
scroll to position [0, 0]
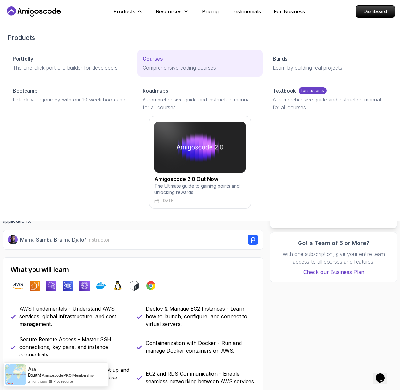
click at [153, 53] on link "Courses Comprehensive coding courses" at bounding box center [200, 63] width 125 height 27
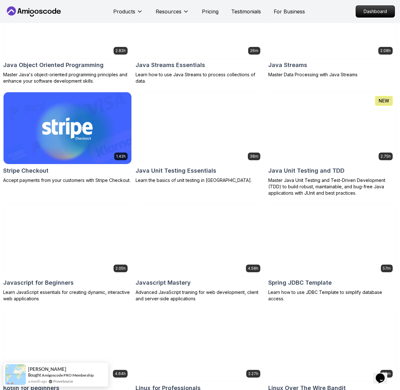
scroll to position [1100, 0]
